Goal: Find specific page/section: Find specific page/section

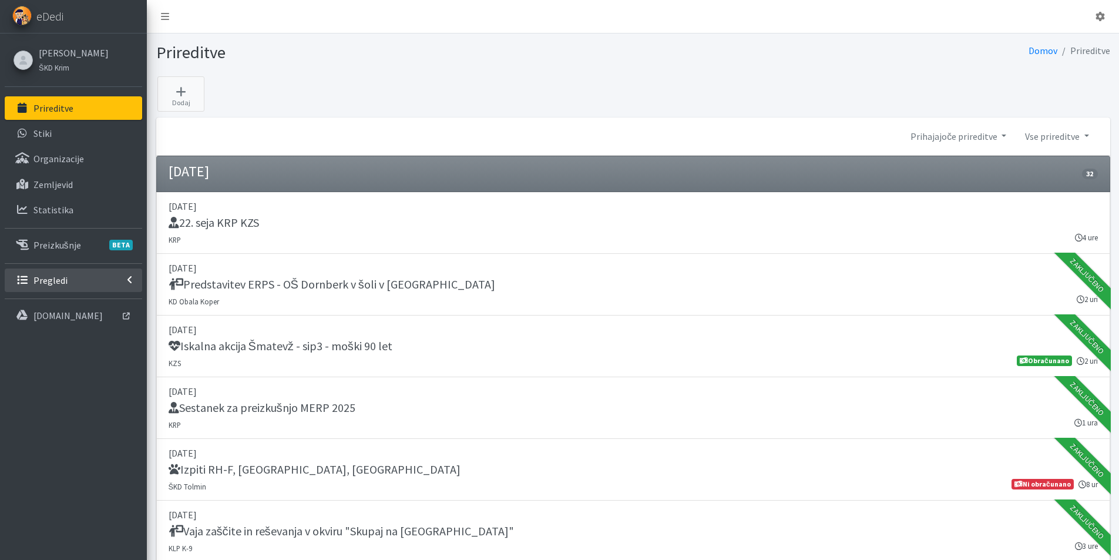
click at [57, 281] on p "Pregledi" at bounding box center [50, 280] width 34 height 12
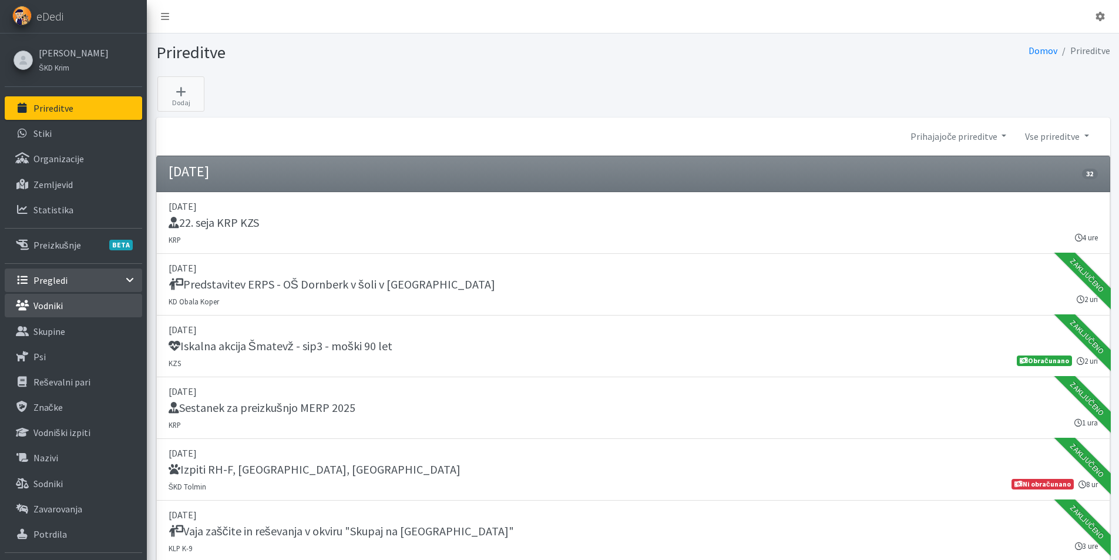
click at [42, 308] on p "Vodniki" at bounding box center [47, 306] width 29 height 12
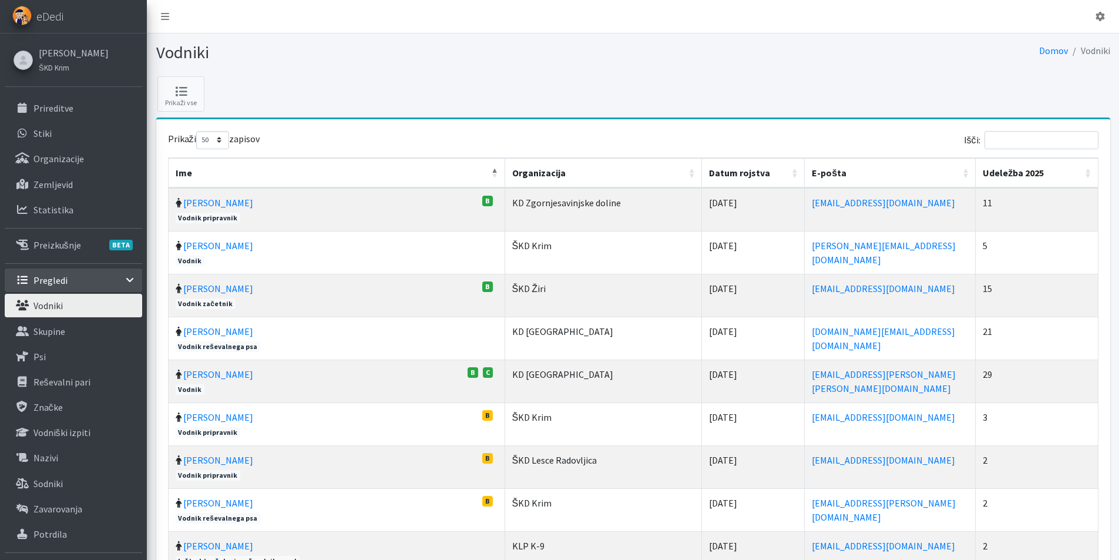
select select "50"
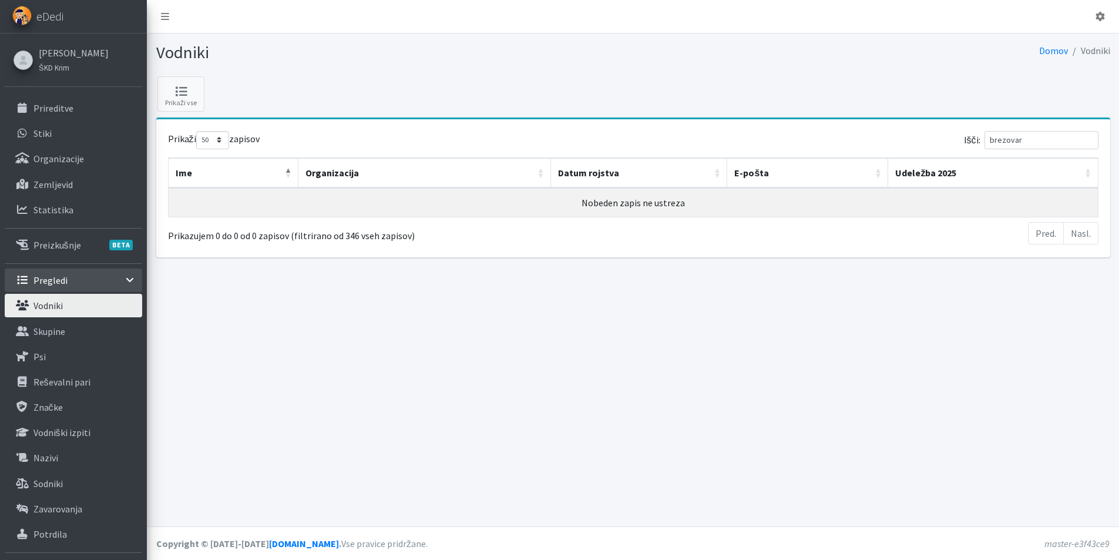
drag, startPoint x: 1041, startPoint y: 140, endPoint x: 994, endPoint y: 154, distance: 49.2
click at [994, 154] on div "Prikaži 10 25 50 100 zapisov Išči: brezovar Ime Organizacija Datum rojstva E-po…" at bounding box center [633, 188] width 930 height 115
click at [1020, 105] on div "Prikaži vse Prikaži 10 25 50 100 zapisov Išči: brezovar Ime Organizacija Datum …" at bounding box center [633, 171] width 963 height 190
drag, startPoint x: 1032, startPoint y: 138, endPoint x: 989, endPoint y: 140, distance: 42.3
click at [993, 140] on label "Išči: brezovar" at bounding box center [1031, 140] width 135 height 18
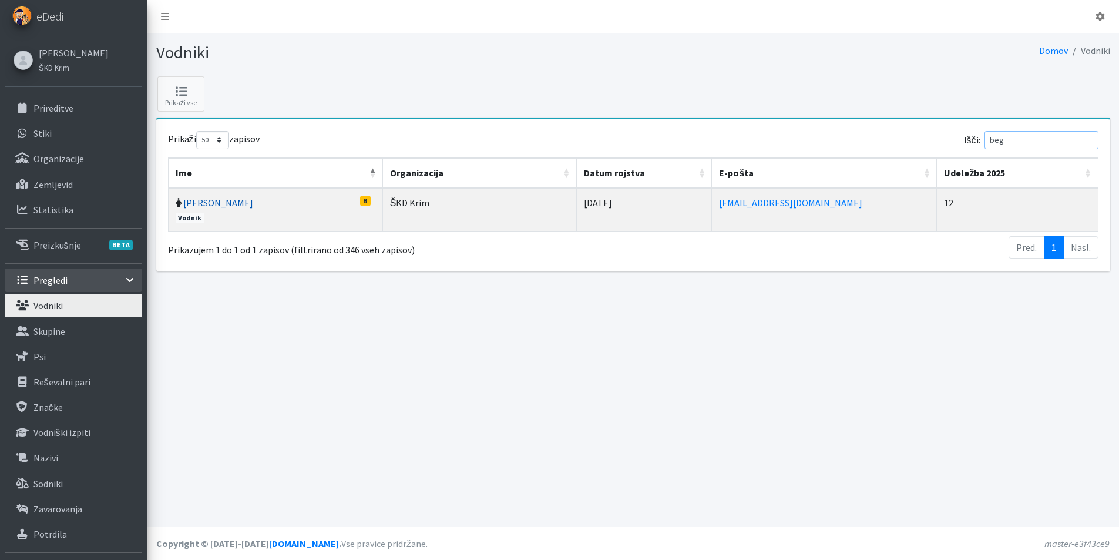
type input "beg"
click at [218, 206] on link "Janja Beg" at bounding box center [218, 203] width 70 height 12
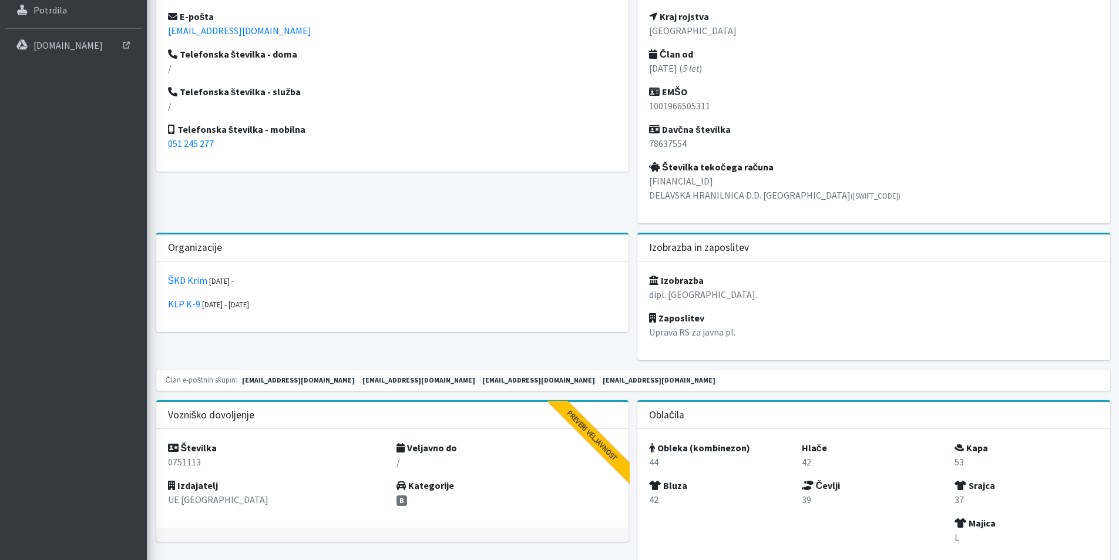
scroll to position [529, 0]
